Goal: Task Accomplishment & Management: Manage account settings

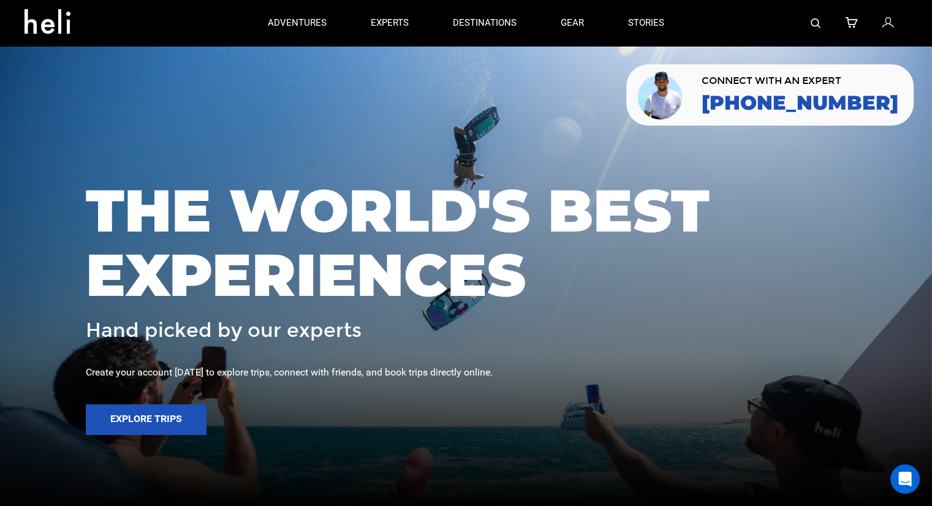
click at [881, 31] on div at bounding box center [796, 23] width 221 height 46
click at [885, 24] on icon at bounding box center [887, 23] width 11 height 16
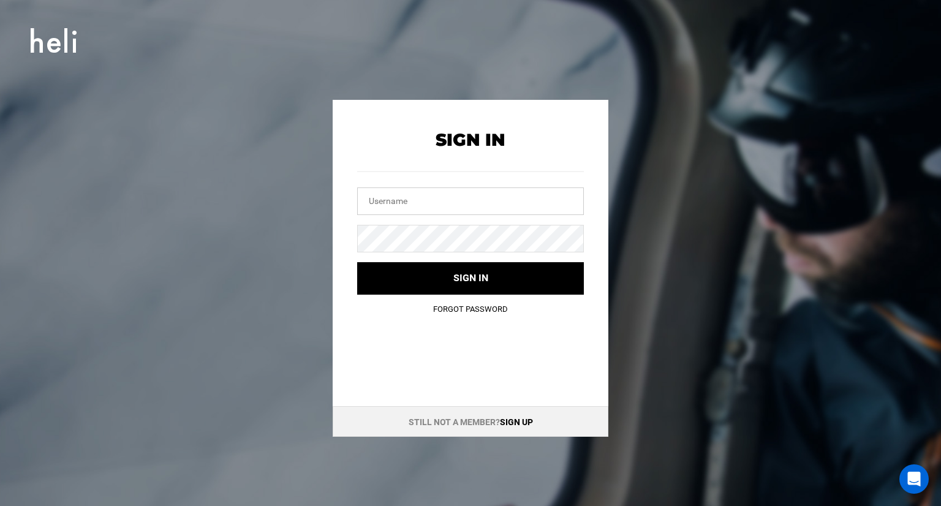
click at [519, 202] on input "text" at bounding box center [470, 201] width 227 height 28
type input "[EMAIL_ADDRESS][DOMAIN_NAME]"
click at [466, 312] on link "Forgot Password" at bounding box center [470, 309] width 75 height 9
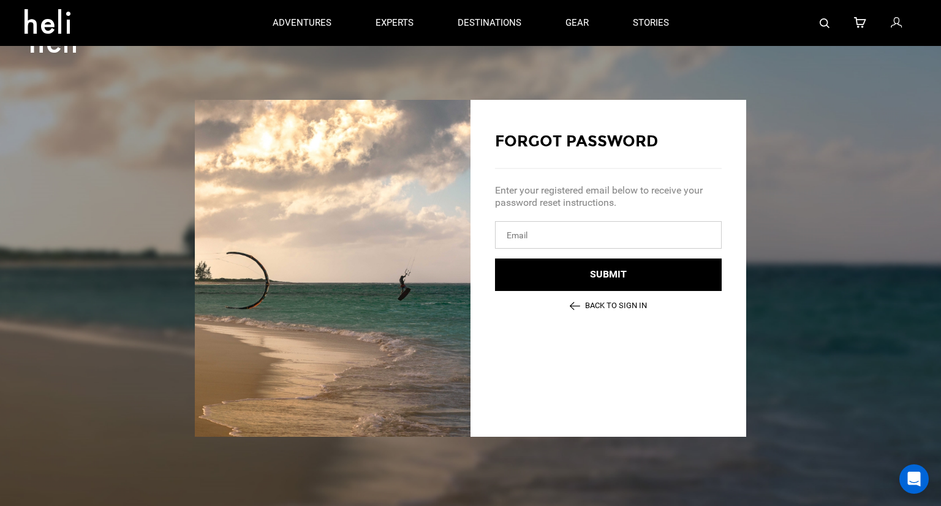
click at [610, 227] on input "email" at bounding box center [608, 235] width 227 height 28
drag, startPoint x: 610, startPoint y: 227, endPoint x: 540, endPoint y: 233, distance: 69.6
click at [540, 233] on input "email" at bounding box center [608, 235] width 227 height 28
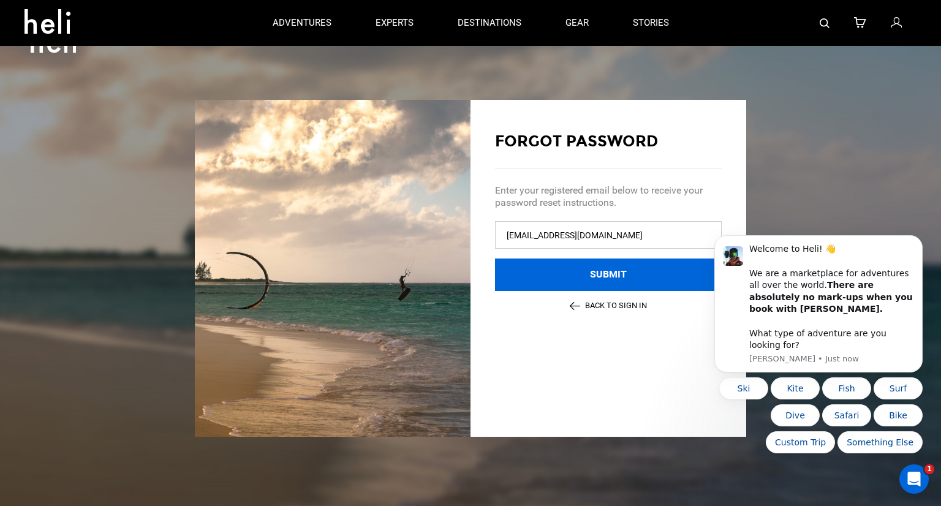
type input "[EMAIL_ADDRESS][DOMAIN_NAME]"
click at [608, 281] on button "Submit" at bounding box center [608, 275] width 227 height 32
